Goal: Information Seeking & Learning: Compare options

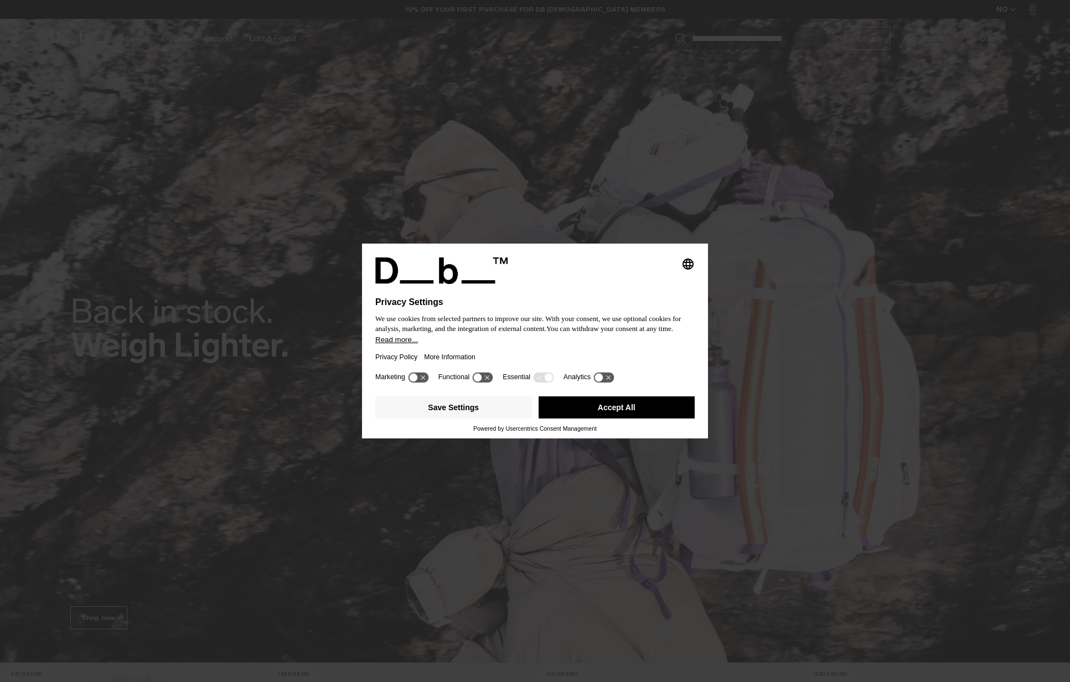
click at [615, 410] on button "Accept All" at bounding box center [617, 407] width 157 height 22
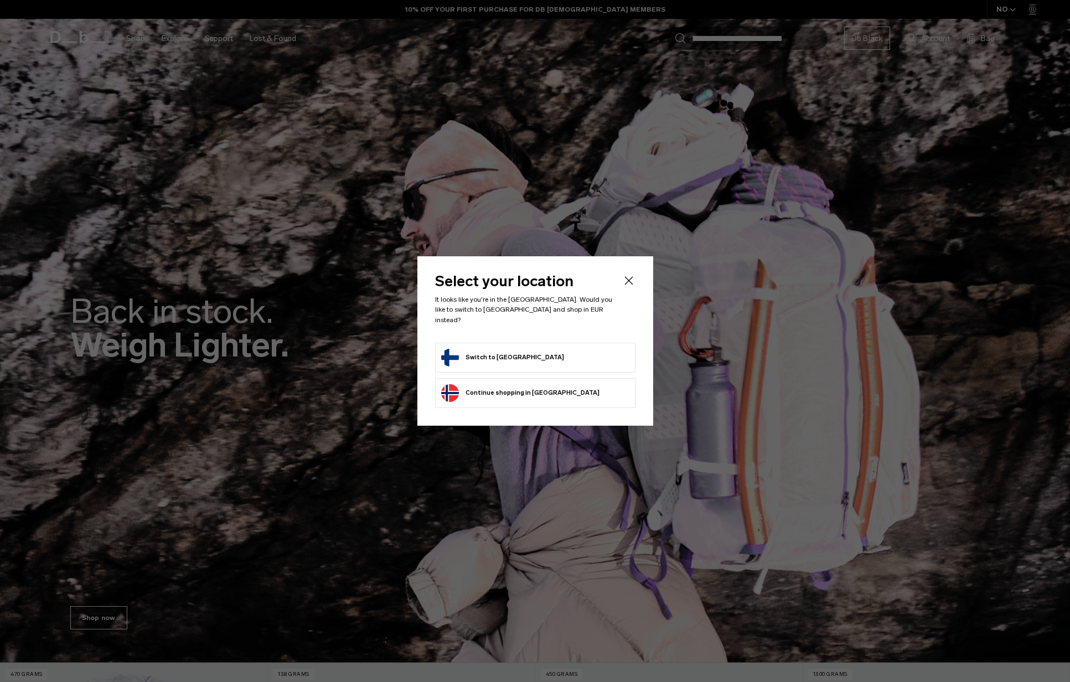
click at [506, 352] on button "Switch to Finland" at bounding box center [502, 358] width 123 height 18
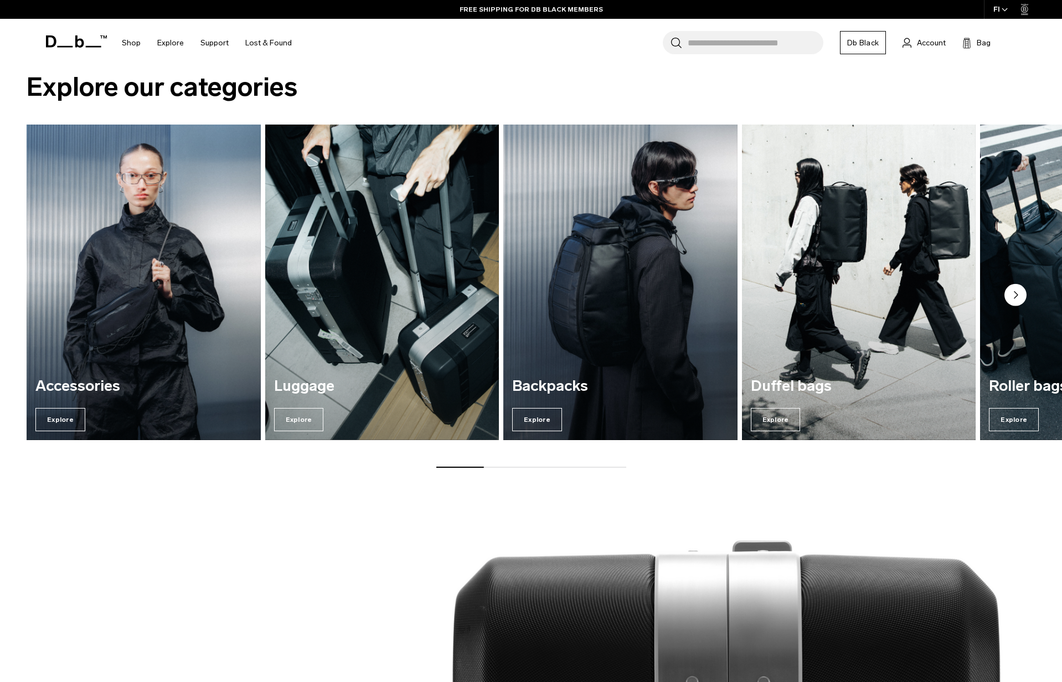
scroll to position [1562, 0]
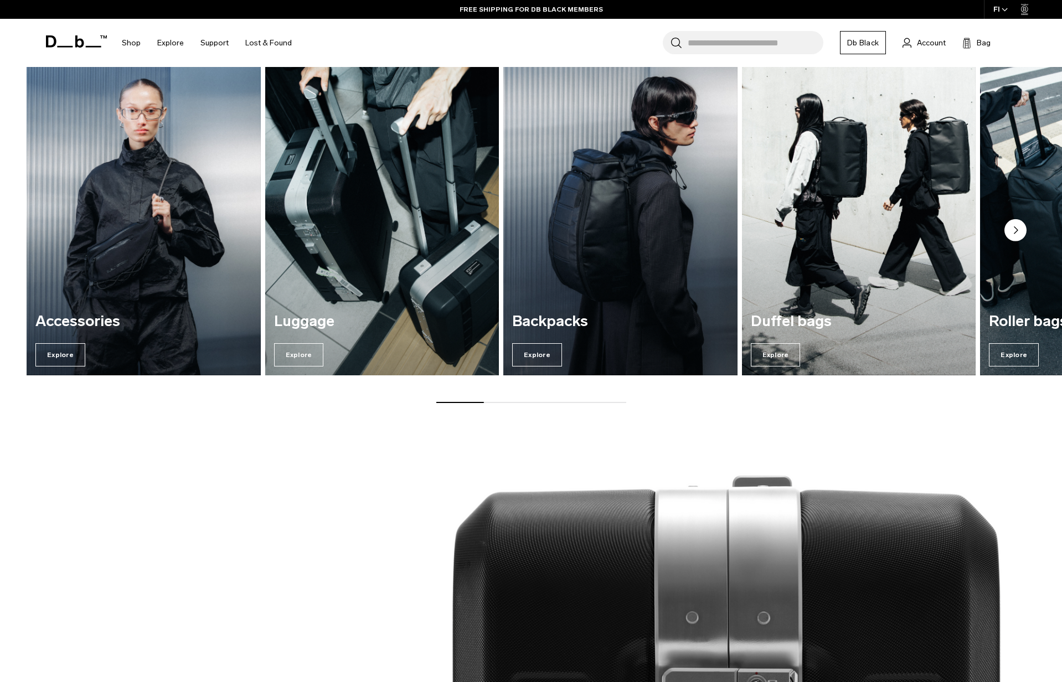
click at [425, 270] on img "2 / 7" at bounding box center [381, 218] width 241 height 326
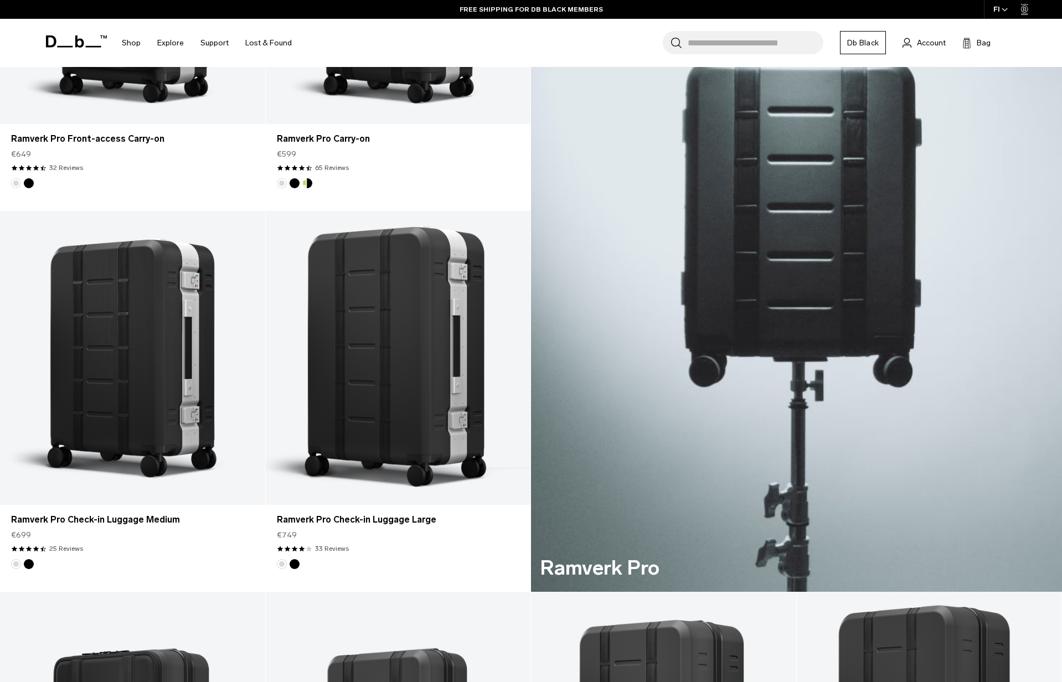
scroll to position [251, 0]
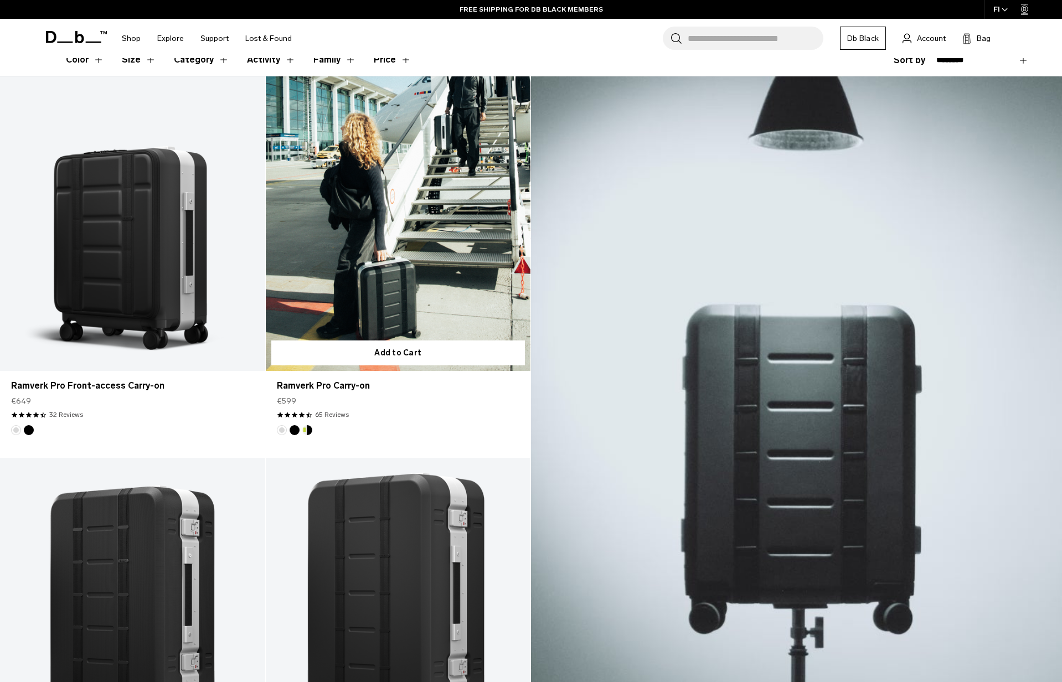
click at [447, 260] on link "Ramverk Pro Carry-on" at bounding box center [398, 223] width 265 height 295
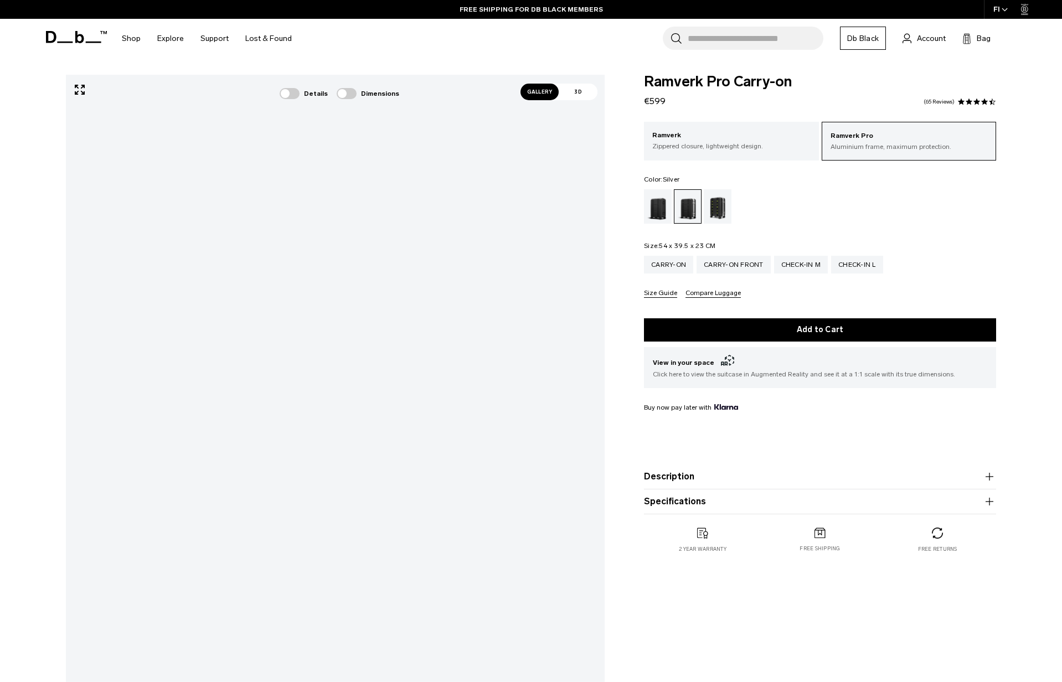
click at [715, 297] on button "Compare Luggage" at bounding box center [713, 294] width 55 height 8
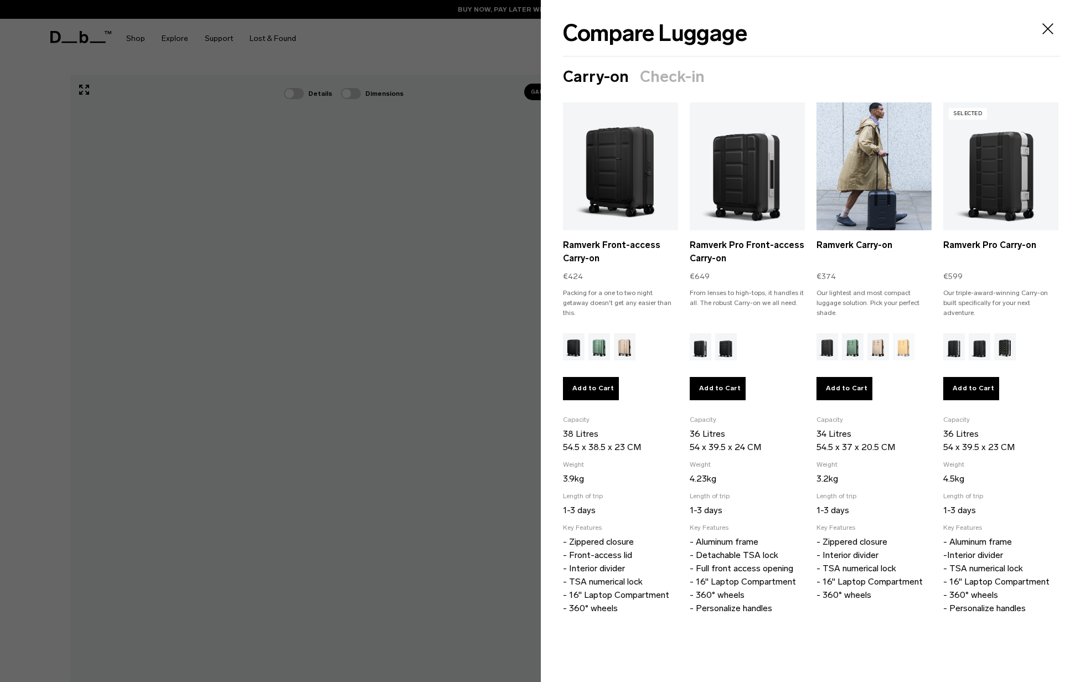
click at [854, 199] on link "Ramverk Carry-on" at bounding box center [874, 166] width 115 height 128
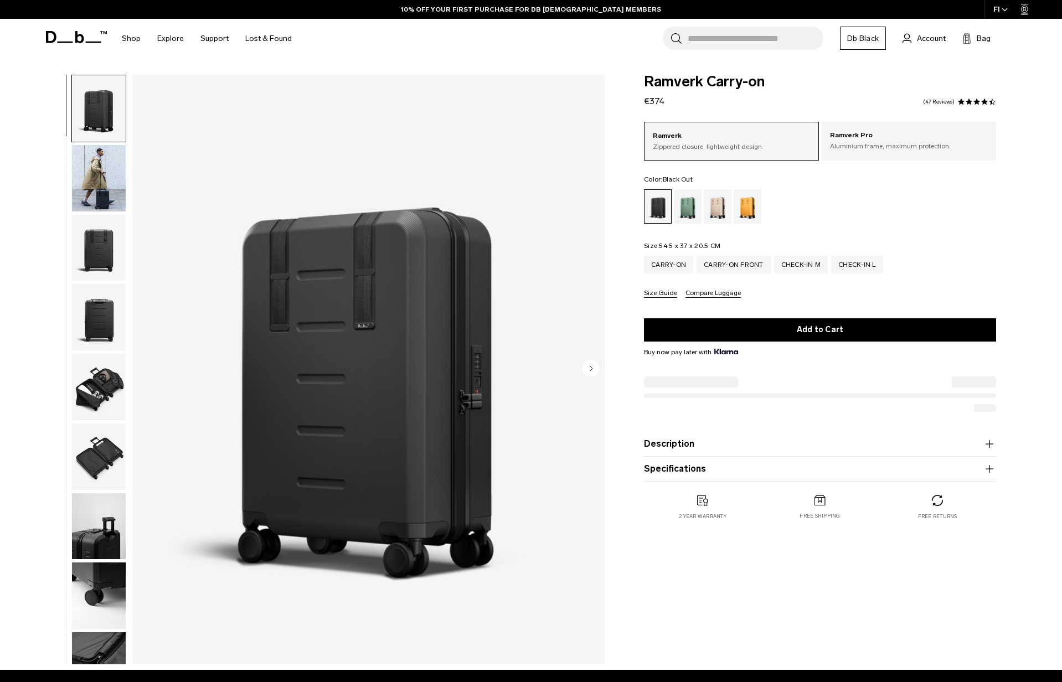
click at [590, 365] on circle "Next slide" at bounding box center [591, 368] width 17 height 17
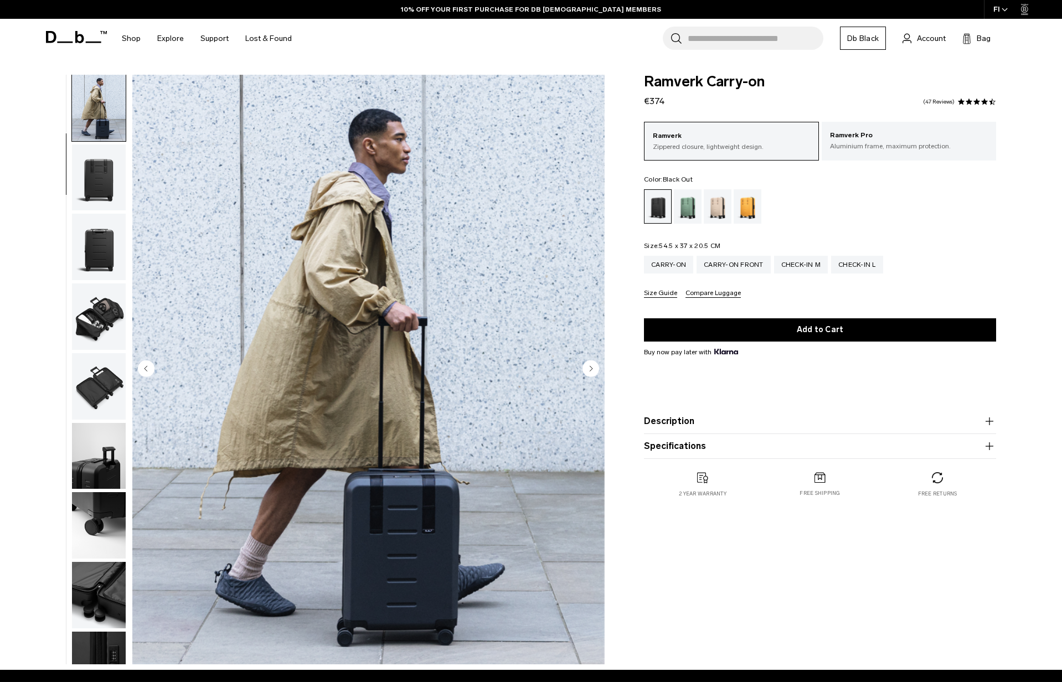
click at [590, 365] on circle "Next slide" at bounding box center [591, 368] width 17 height 17
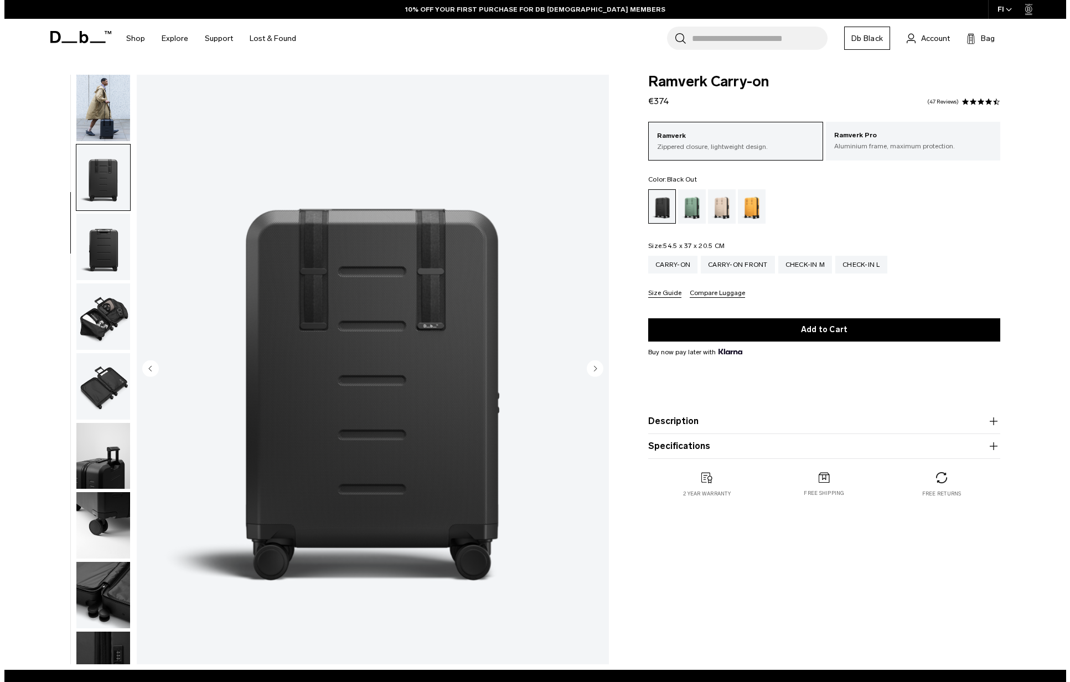
scroll to position [112, 0]
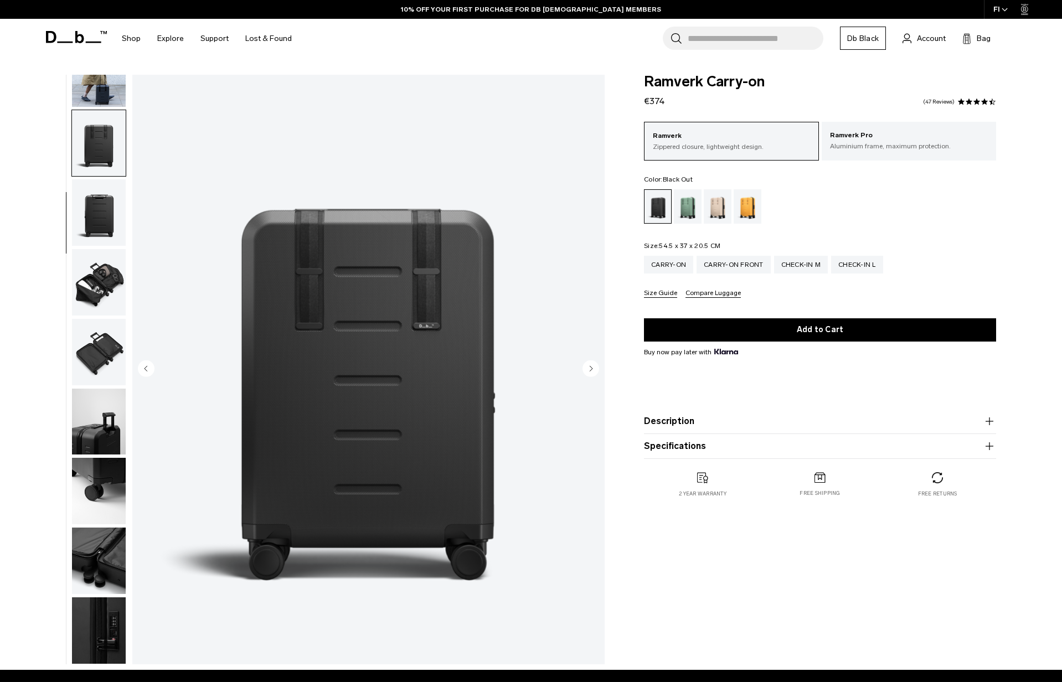
click at [590, 365] on circle "Next slide" at bounding box center [591, 368] width 17 height 17
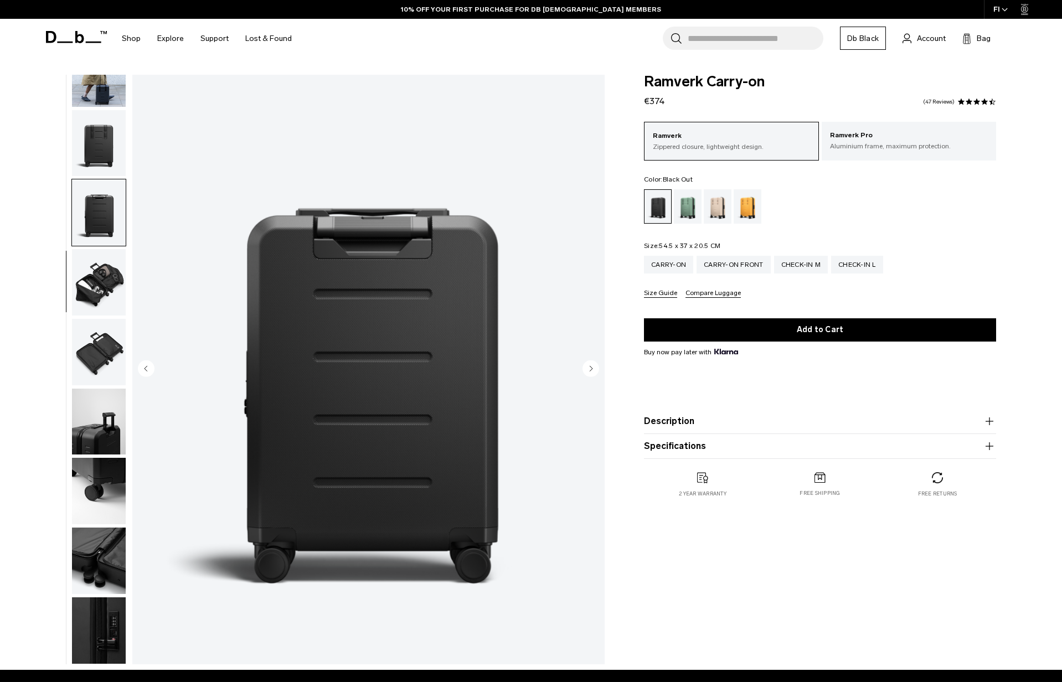
click at [590, 365] on circle "Next slide" at bounding box center [591, 368] width 17 height 17
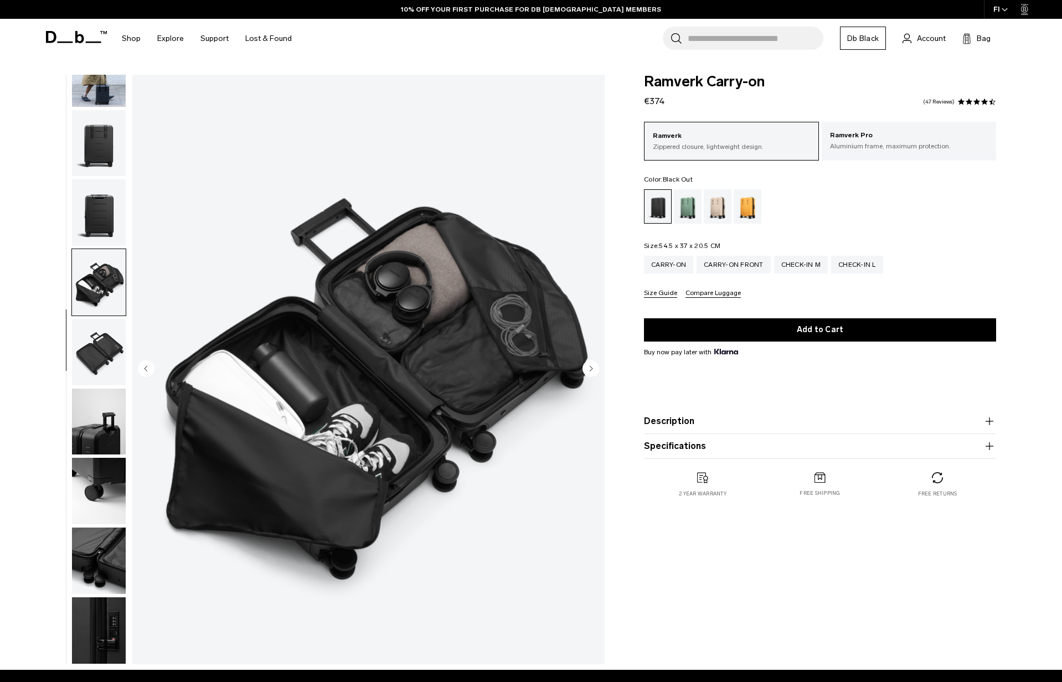
click at [590, 365] on circle "Next slide" at bounding box center [591, 368] width 17 height 17
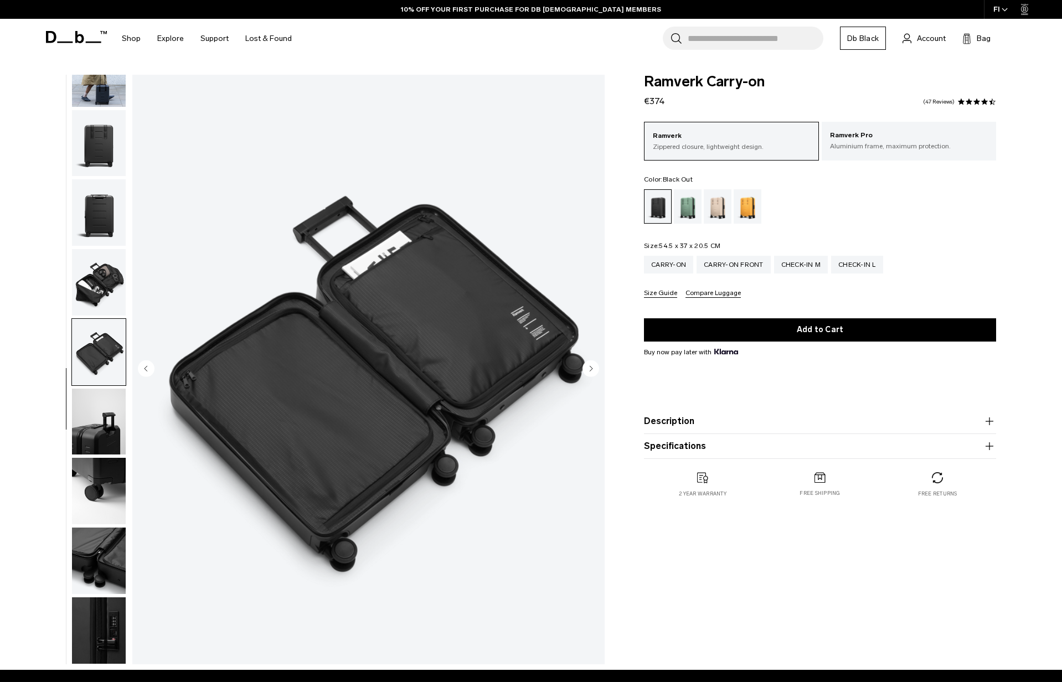
click at [590, 365] on circle "Next slide" at bounding box center [591, 368] width 17 height 17
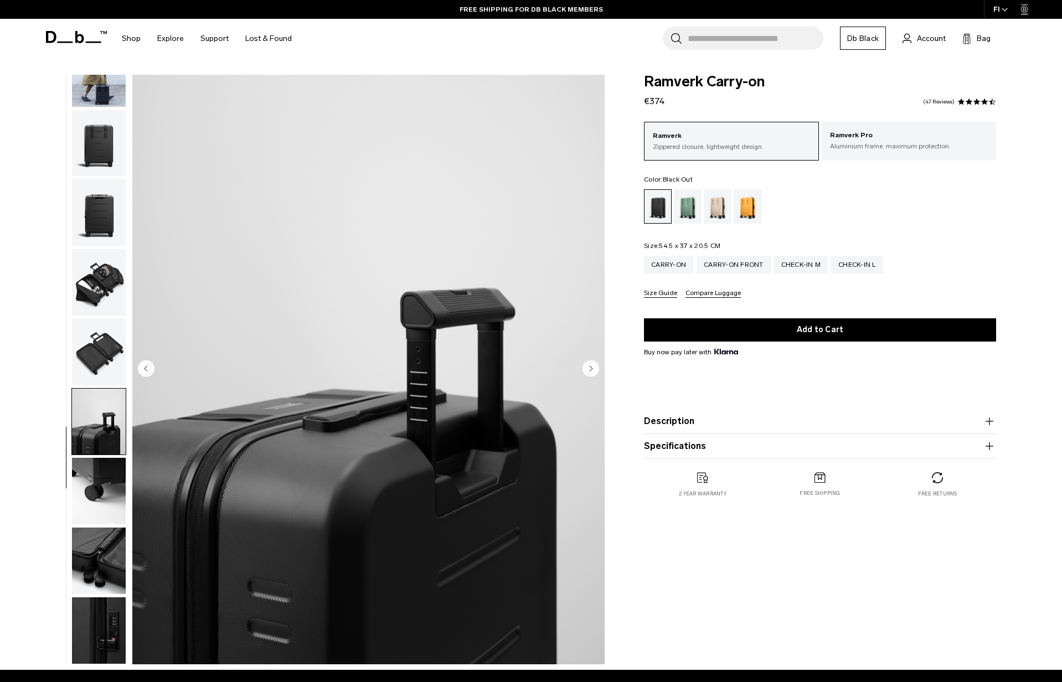
click at [590, 365] on circle "Next slide" at bounding box center [591, 368] width 17 height 17
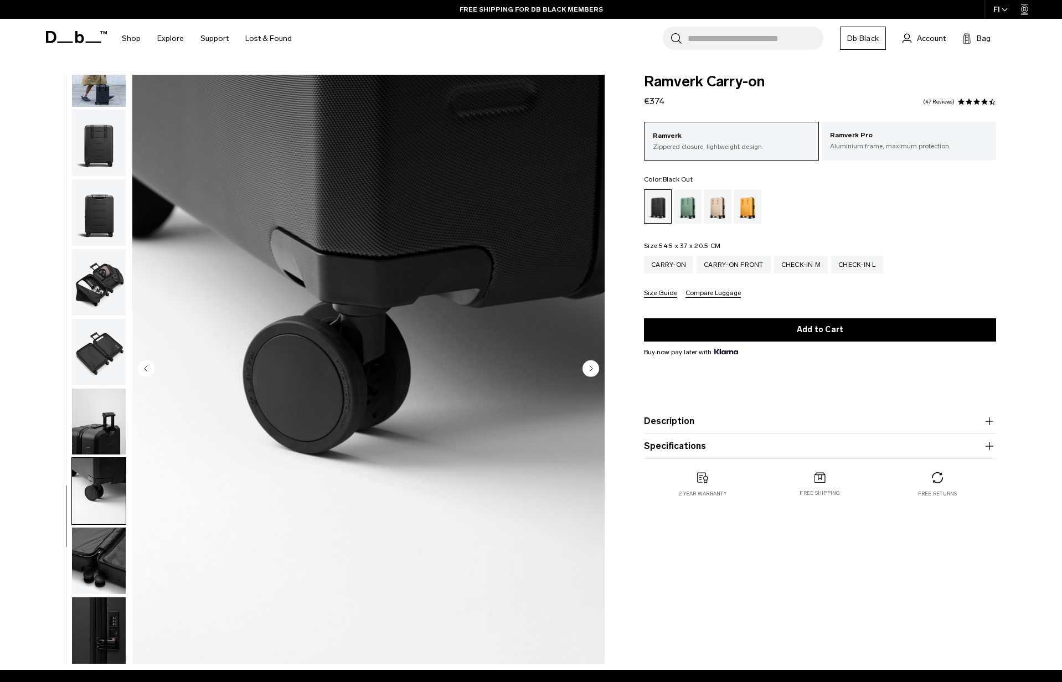
click at [590, 365] on circle "Next slide" at bounding box center [591, 368] width 17 height 17
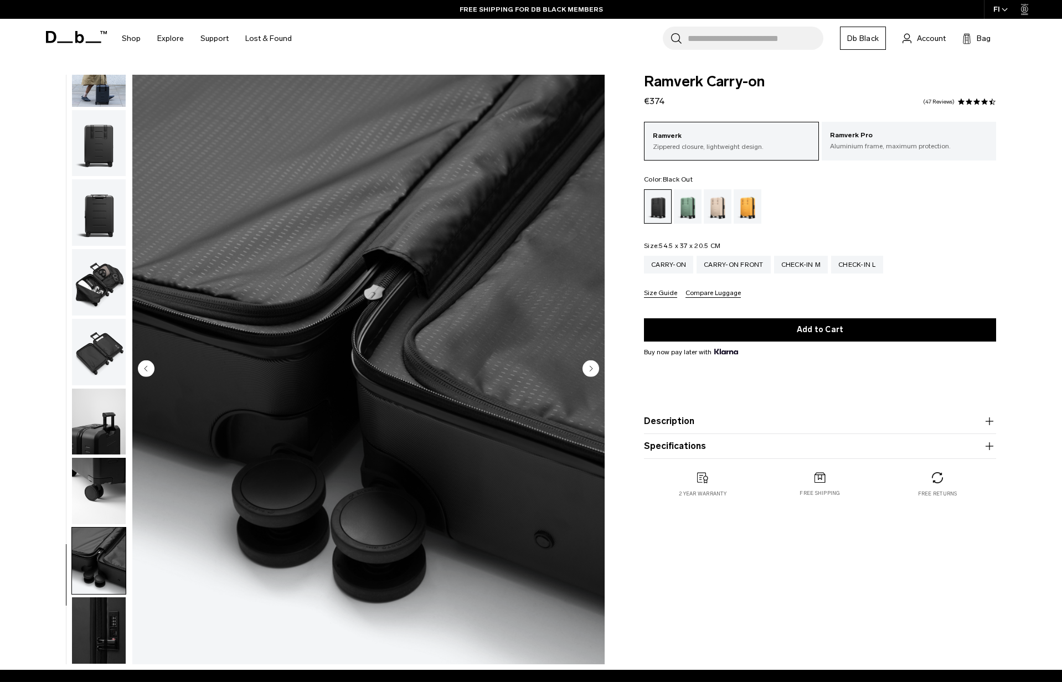
click at [590, 365] on circle "Next slide" at bounding box center [591, 368] width 17 height 17
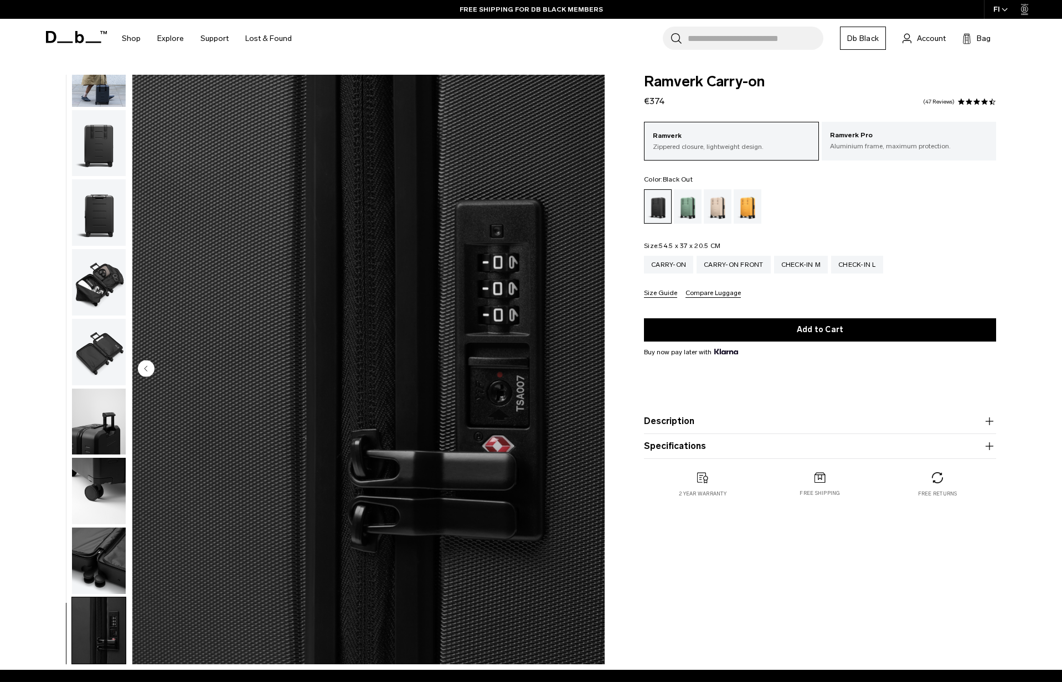
click at [590, 365] on img "10 / 10" at bounding box center [368, 370] width 472 height 590
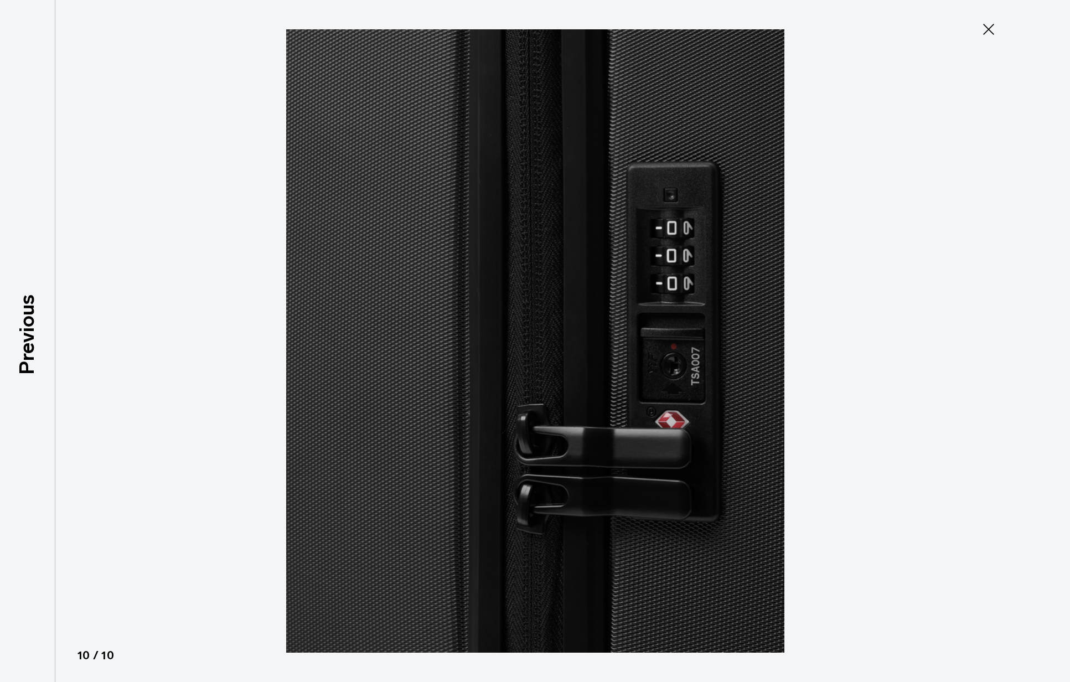
click at [591, 363] on img at bounding box center [535, 341] width 498 height 682
